Goal: Check status

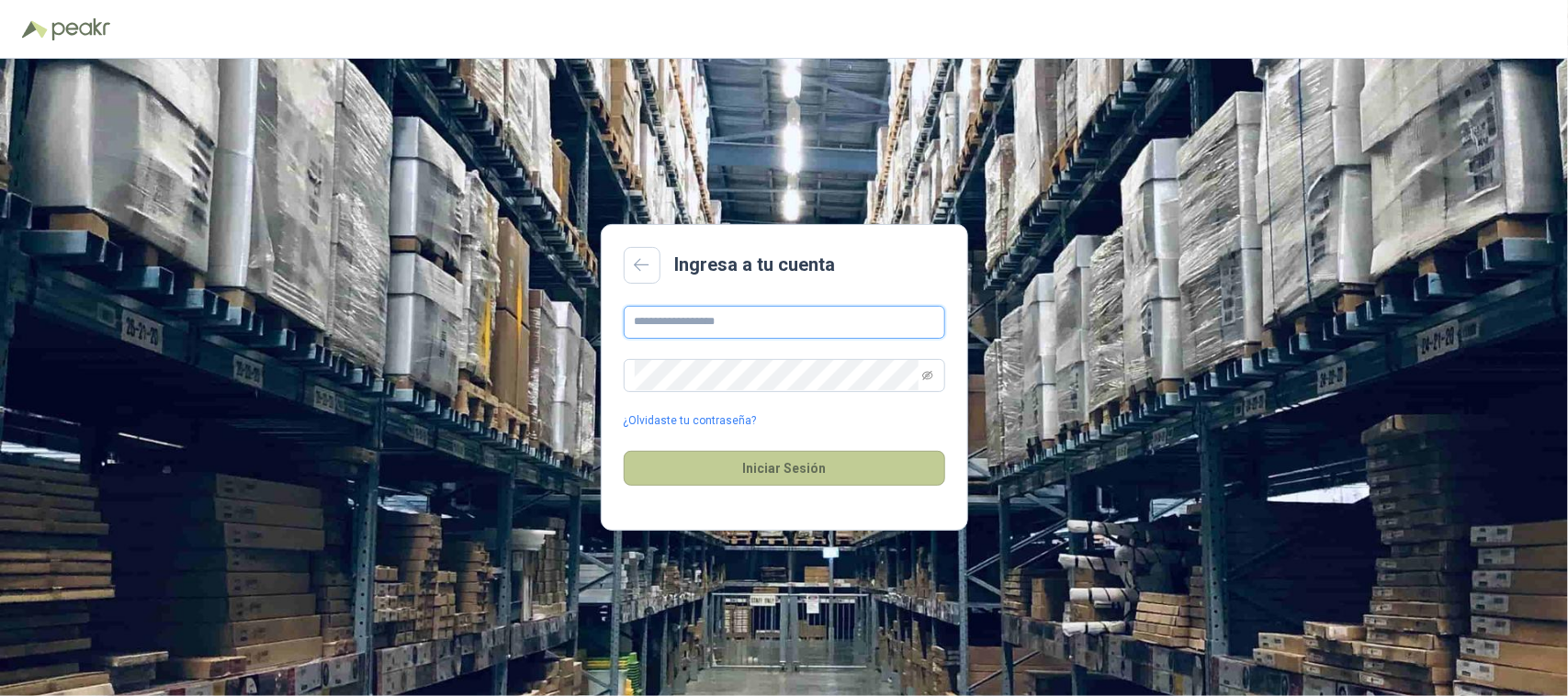
type input "**********"
click at [871, 460] on button "Iniciar Sesión" at bounding box center [785, 468] width 322 height 35
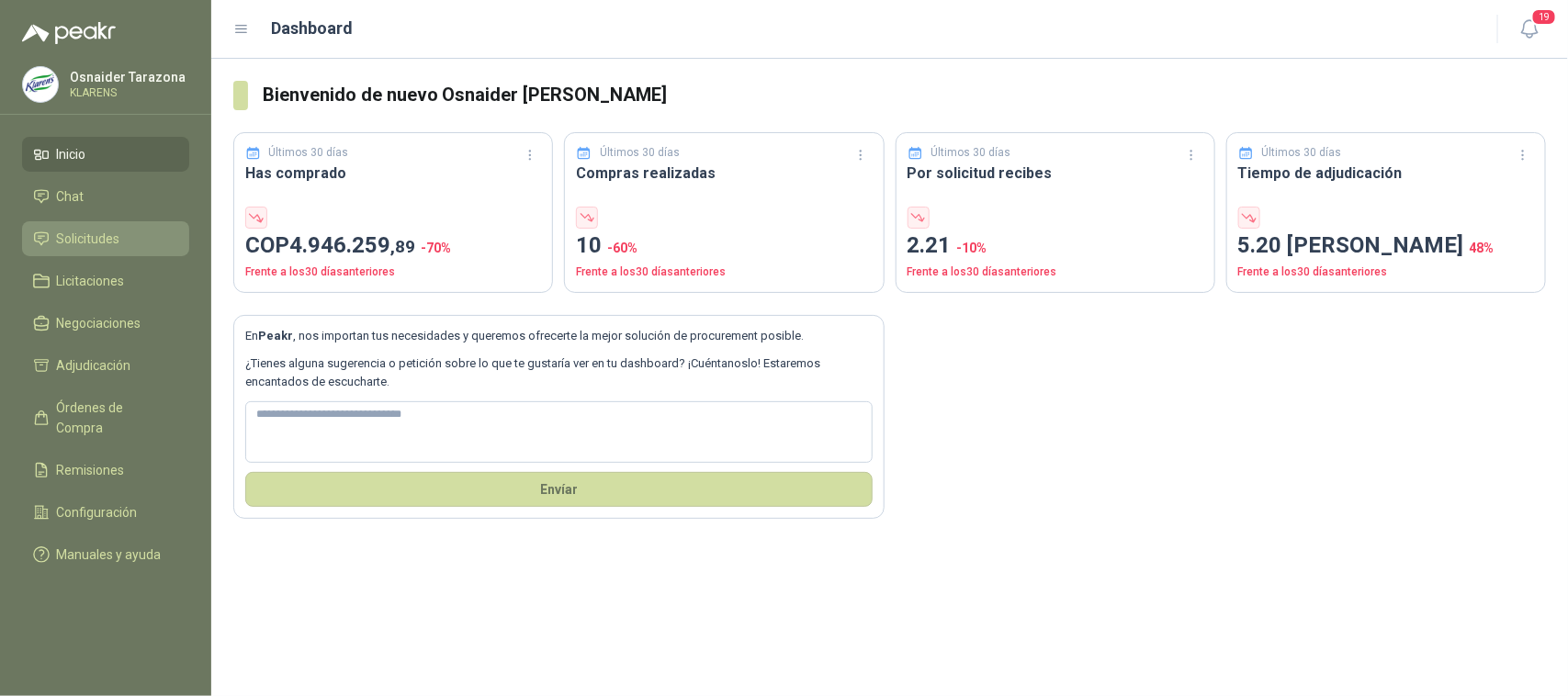
click at [135, 224] on link "Solicitudes" at bounding box center [105, 239] width 167 height 35
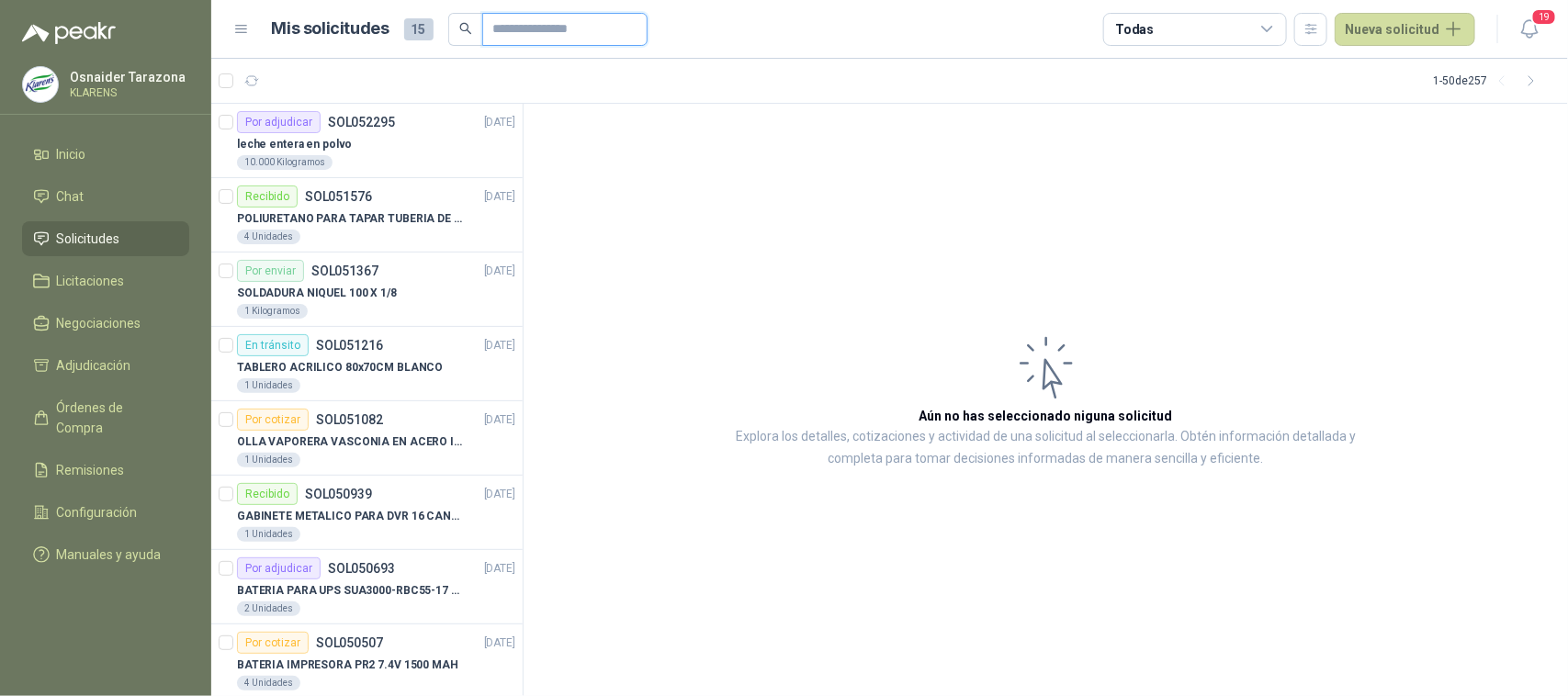
click at [522, 33] on input "text" at bounding box center [557, 29] width 129 height 31
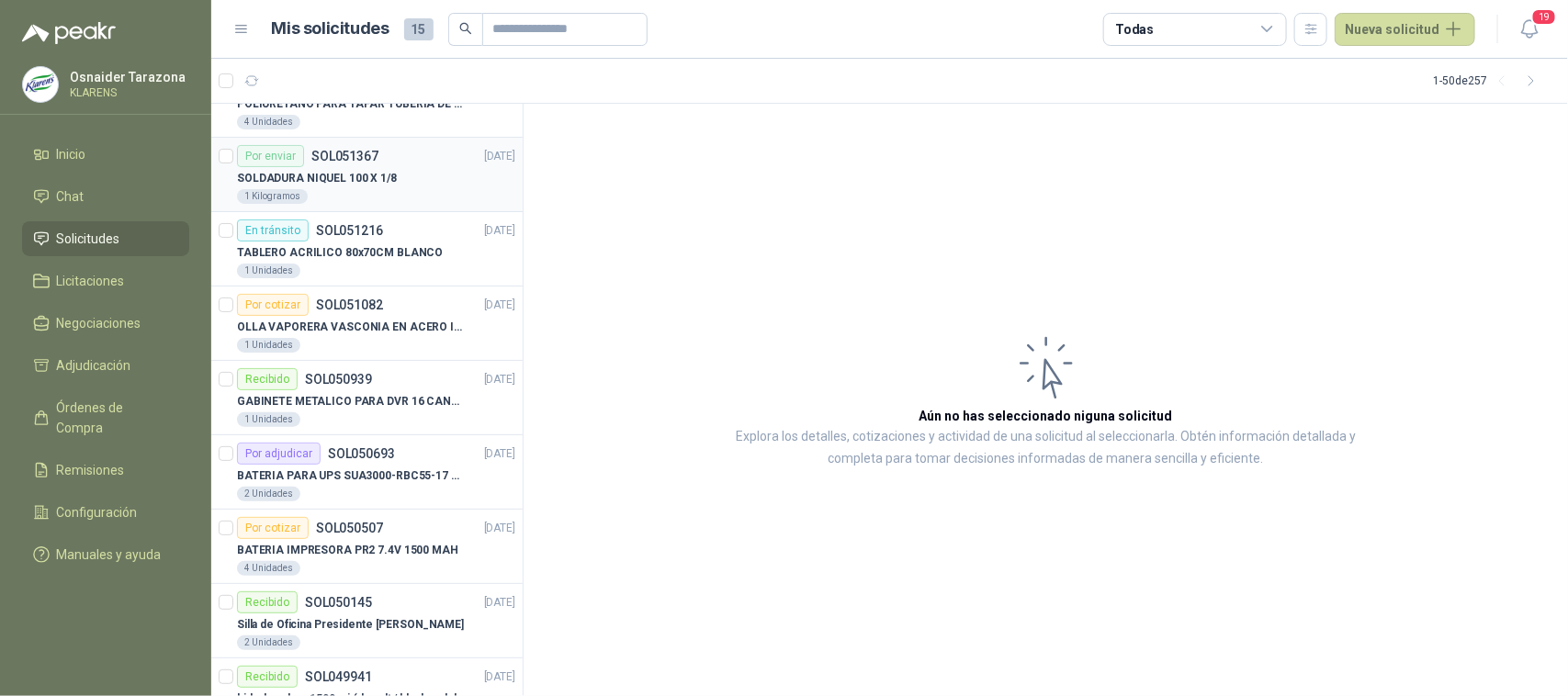
click at [352, 155] on p "SOL051367" at bounding box center [345, 156] width 67 height 13
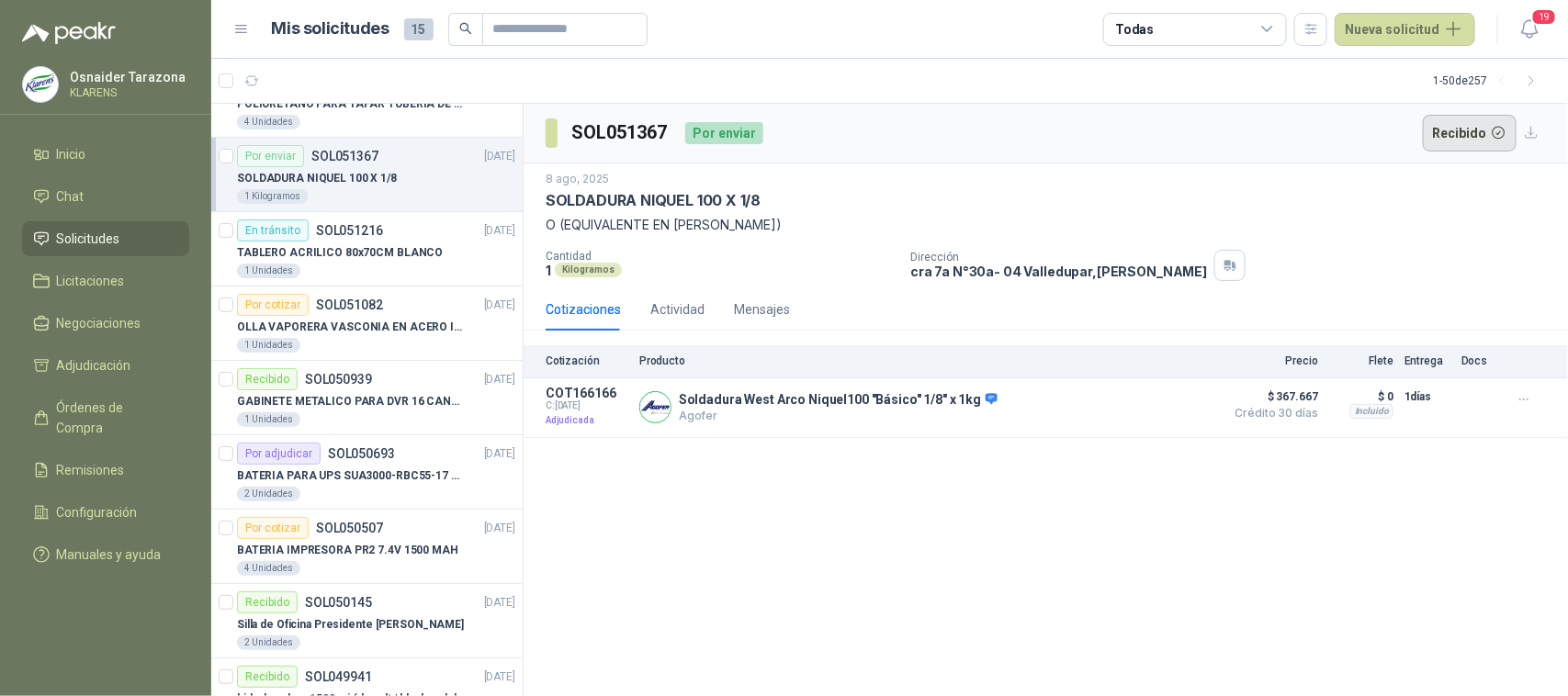
click at [1487, 129] on button "Recibido" at bounding box center [1470, 133] width 95 height 37
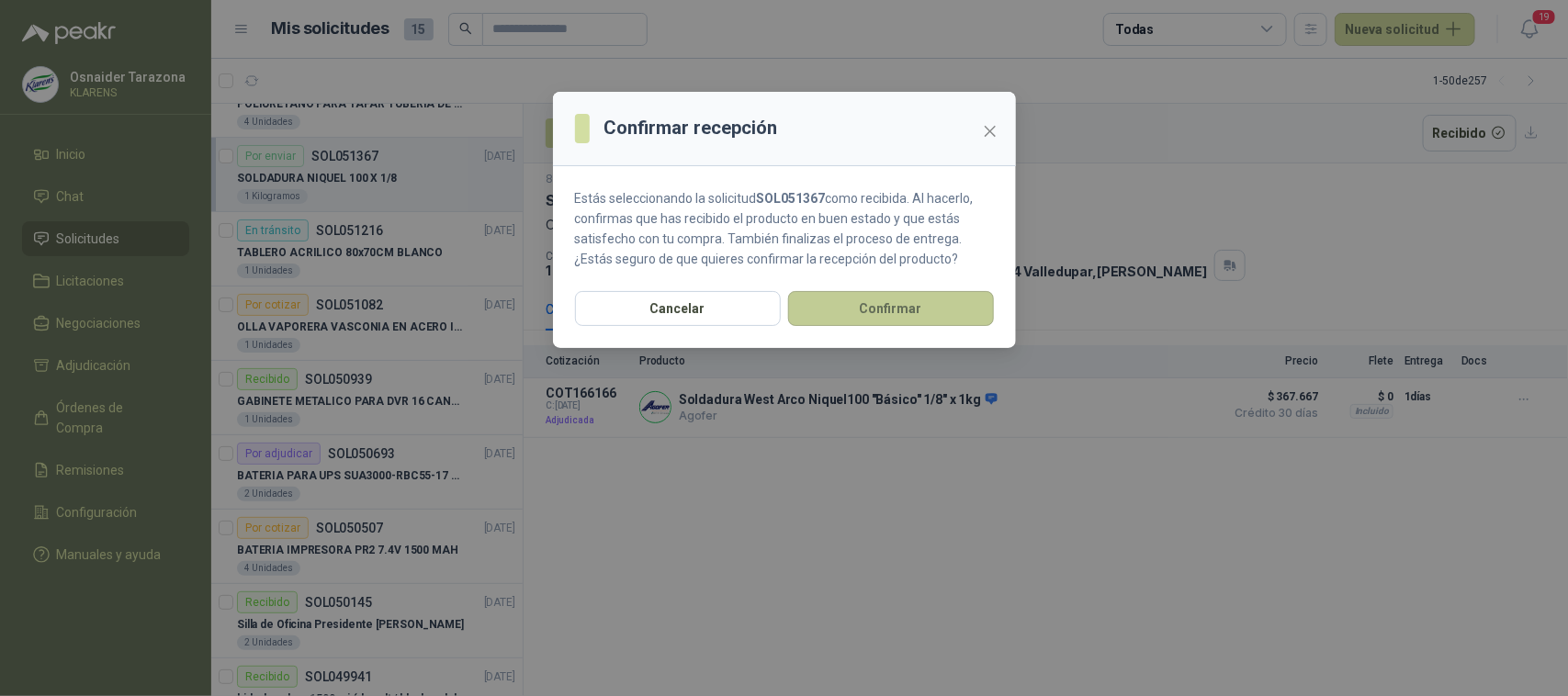
click at [879, 297] on button "Confirmar" at bounding box center [891, 309] width 206 height 35
